Goal: Task Accomplishment & Management: Use online tool/utility

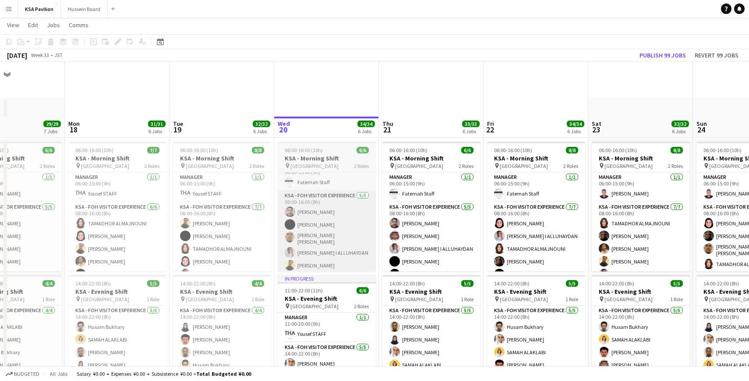
scroll to position [234, 0]
